Goal: Task Accomplishment & Management: Manage account settings

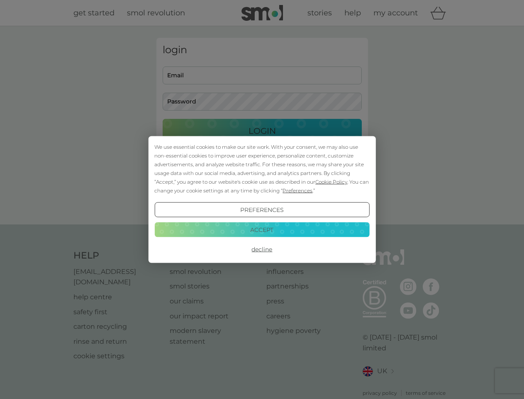
click at [332, 181] on span "Cookie Policy" at bounding box center [332, 182] width 32 height 6
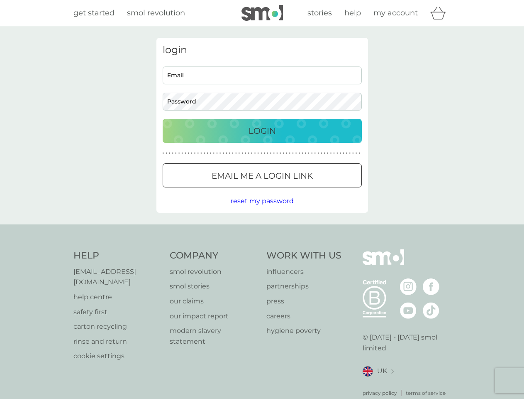
click at [297, 190] on div "login Email Password Login ● ● ● ● ● ● ● ● ● ● ● ● ● ● ● ● ● ● ● ● ● ● ● ● ● ● …" at bounding box center [263, 125] width 212 height 175
click at [262, 210] on div "login Email Password Login ● ● ● ● ● ● ● ● ● ● ● ● ● ● ● ● ● ● ● ● ● ● ● ● ● ● …" at bounding box center [263, 125] width 212 height 175
click at [262, 249] on div "Help [EMAIL_ADDRESS][DOMAIN_NAME] help centre safety first carton recycling rin…" at bounding box center [262, 322] width 378 height 147
click at [262, 229] on div "Help [EMAIL_ADDRESS][DOMAIN_NAME] help centre safety first carton recycling rin…" at bounding box center [262, 322] width 524 height 197
